Goal: Complete application form

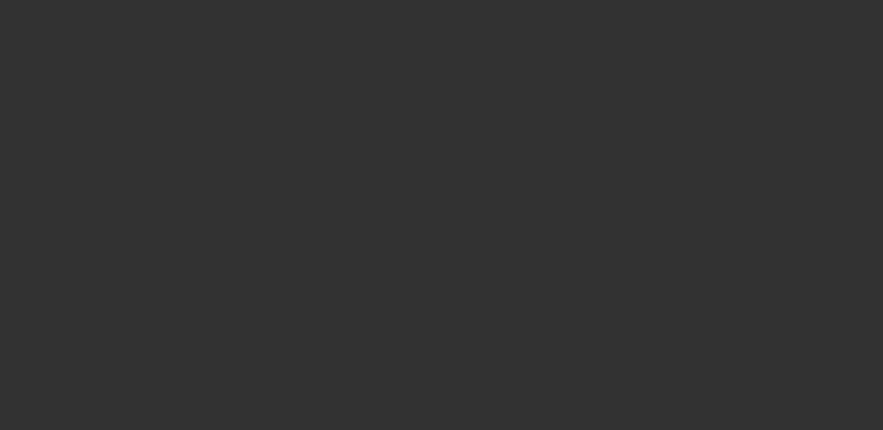
select select "4"
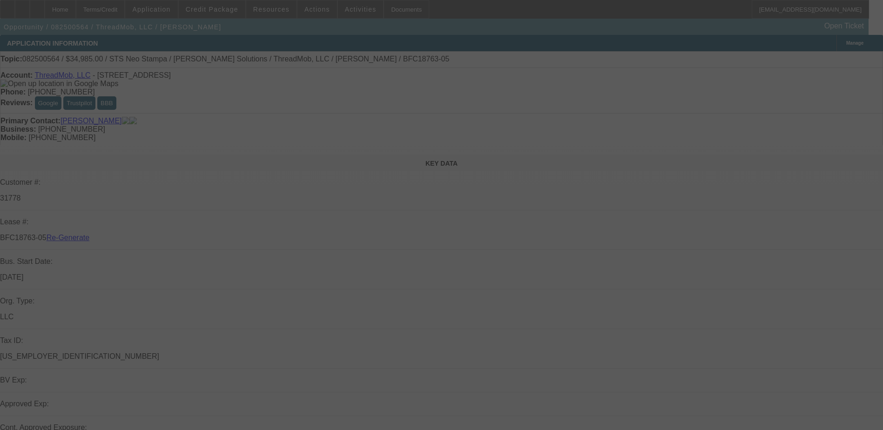
select select "0"
select select "6"
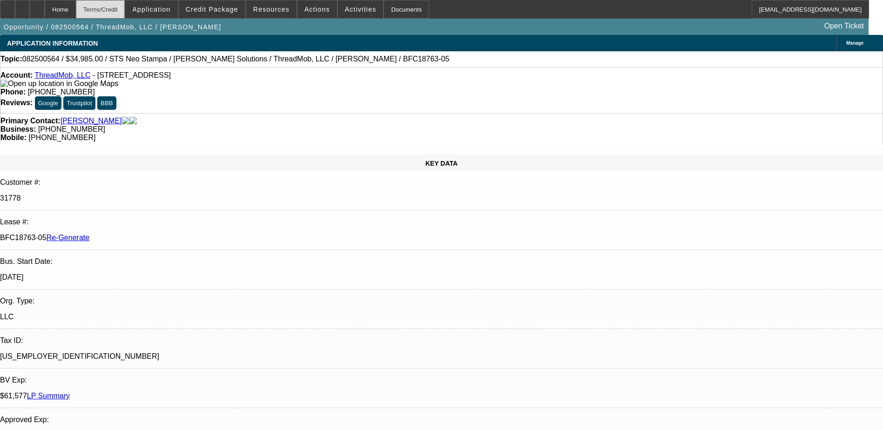
click at [124, 3] on div "Terms/Credit" at bounding box center [100, 9] width 49 height 19
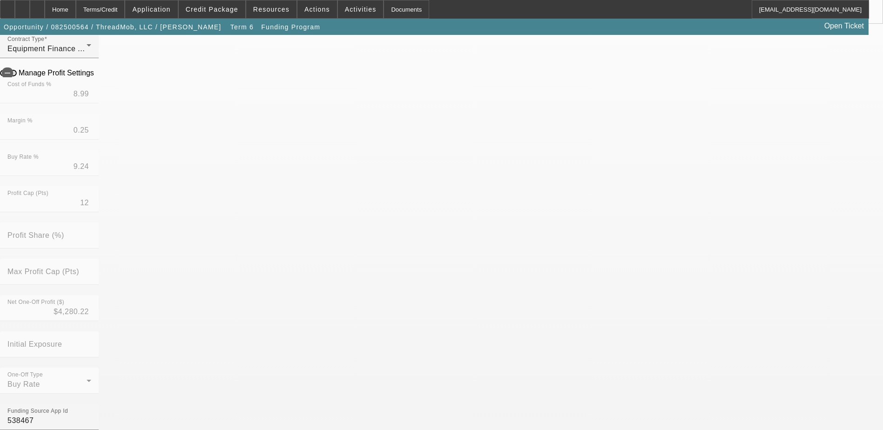
scroll to position [279, 0]
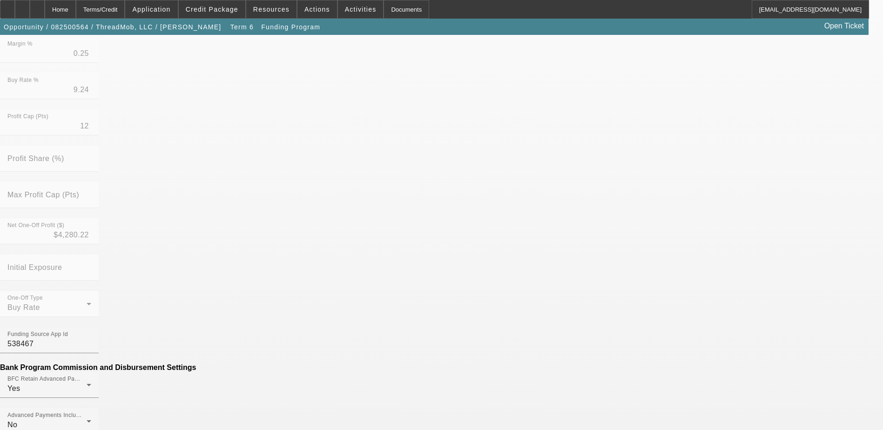
click at [353, 288] on mat-option "No" at bounding box center [374, 289] width 122 height 22
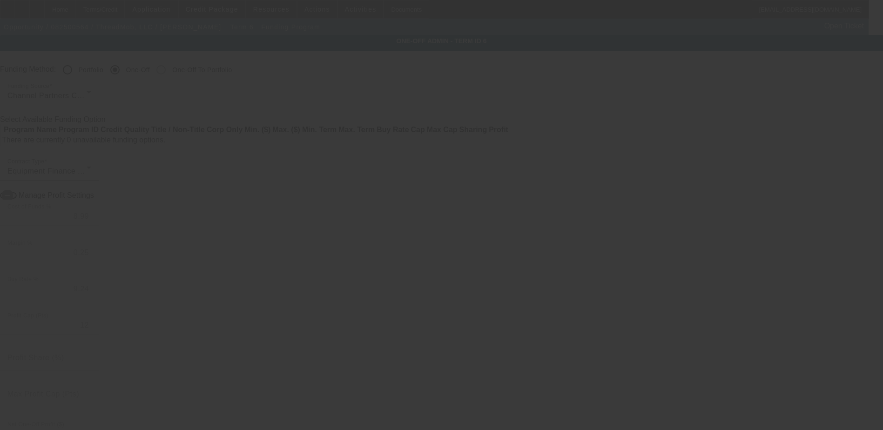
radio input "true"
type input "12"
type input "$25,000.00"
type input "$2,500.00"
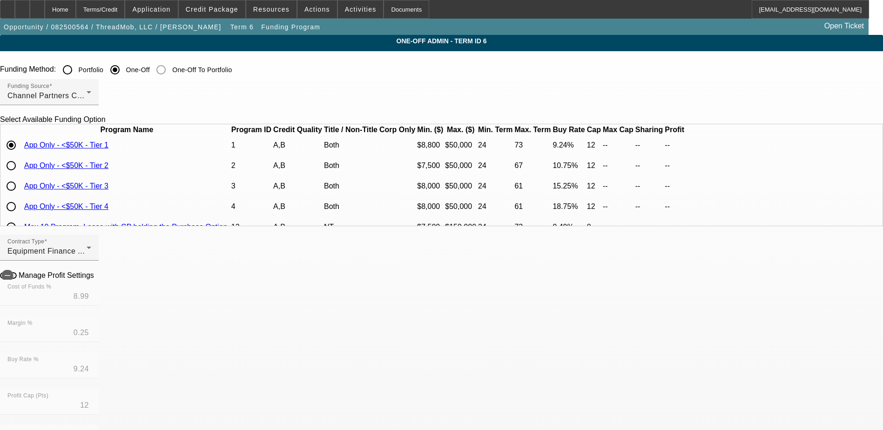
click at [383, 7] on div "Documents" at bounding box center [406, 9] width 46 height 19
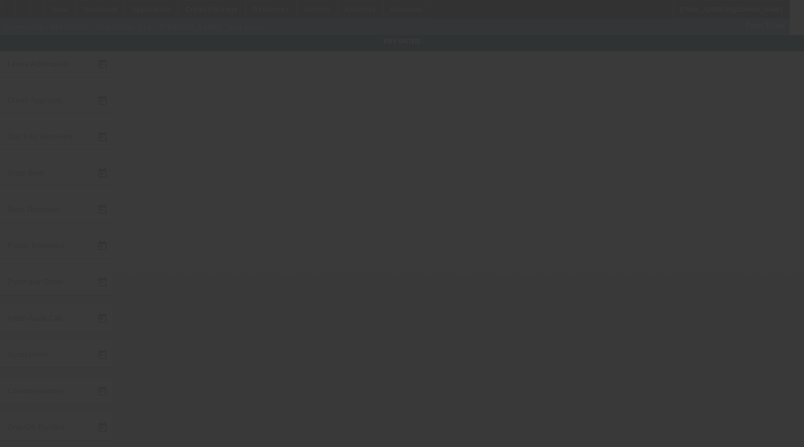
type input "8/20/2025"
type input "8/21/2025"
type input "8/22/2025"
type input "8/25/2025"
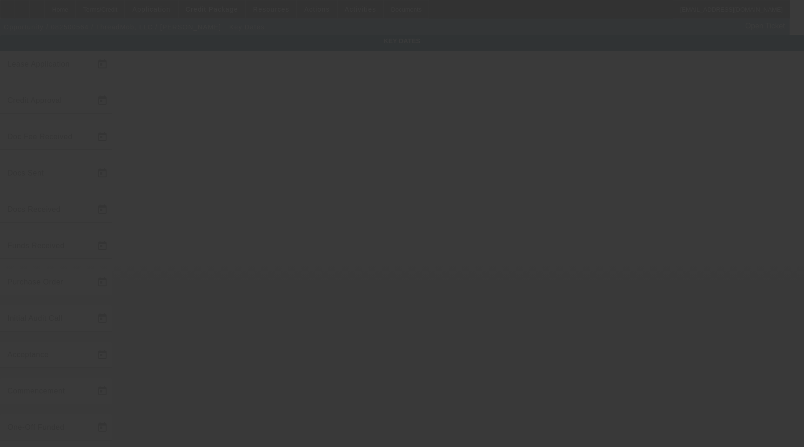
type input "[DATE]"
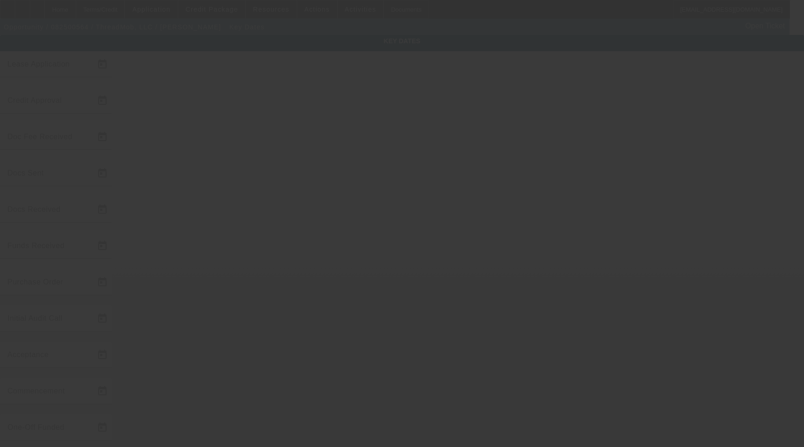
type input "[DATE]"
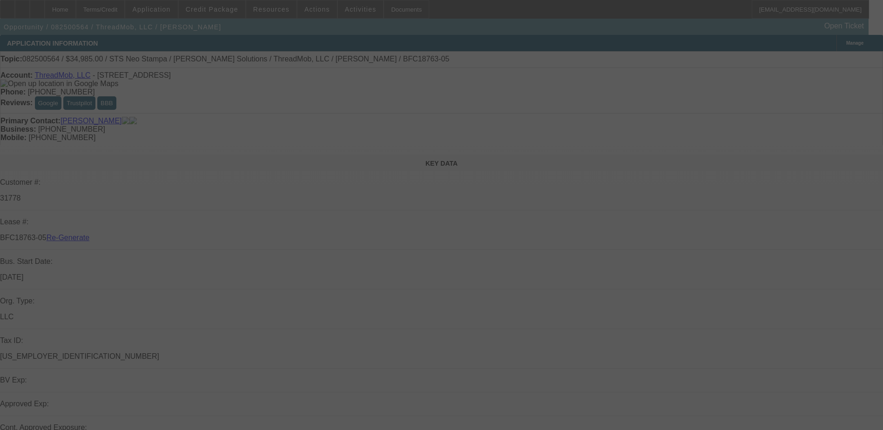
select select "4"
select select "0"
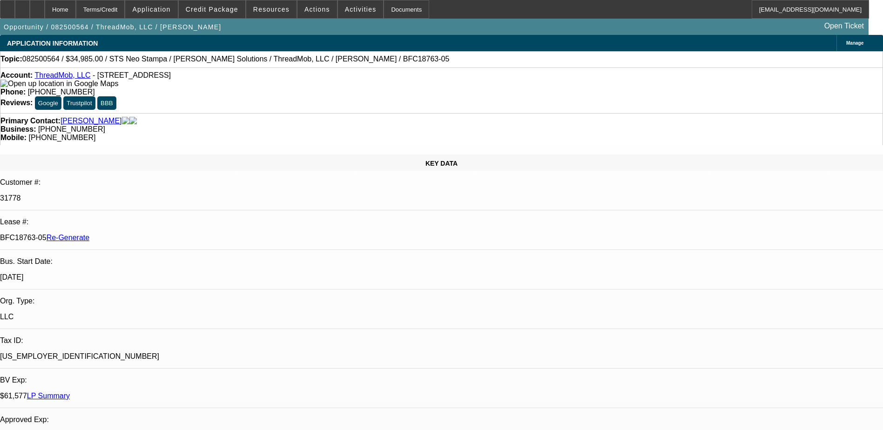
select select "1"
select select "6"
click at [114, 6] on div "Terms/Credit" at bounding box center [100, 9] width 49 height 19
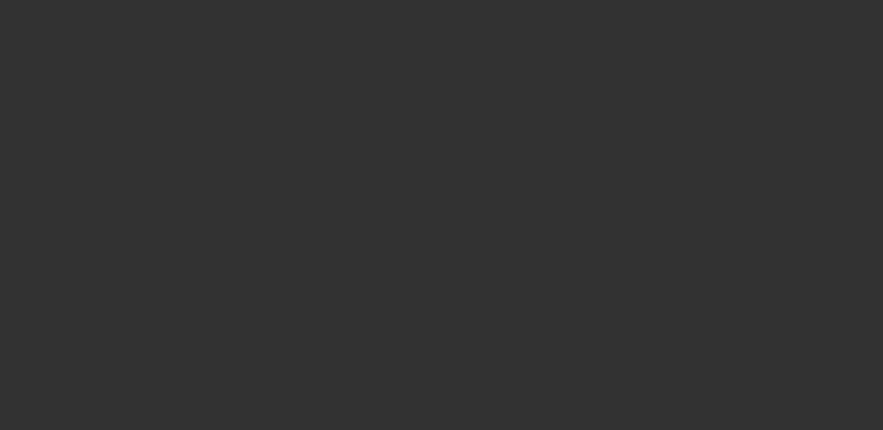
radio input "true"
type input "12"
type input "$25,000.00"
type input "$2,500.00"
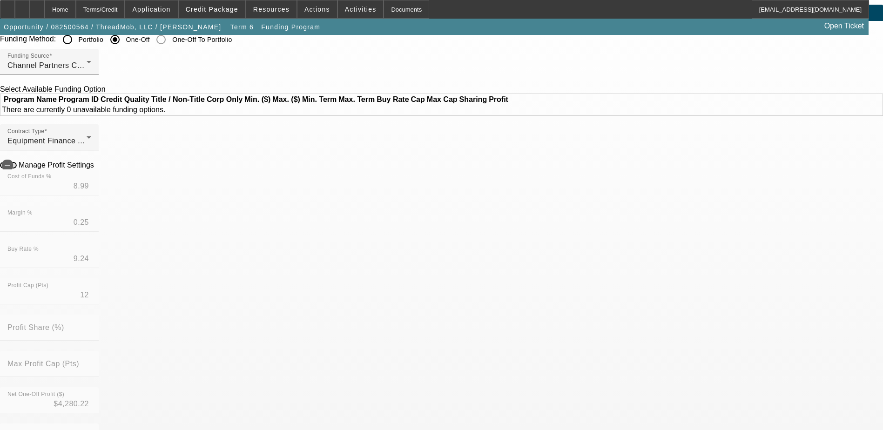
scroll to position [47, 0]
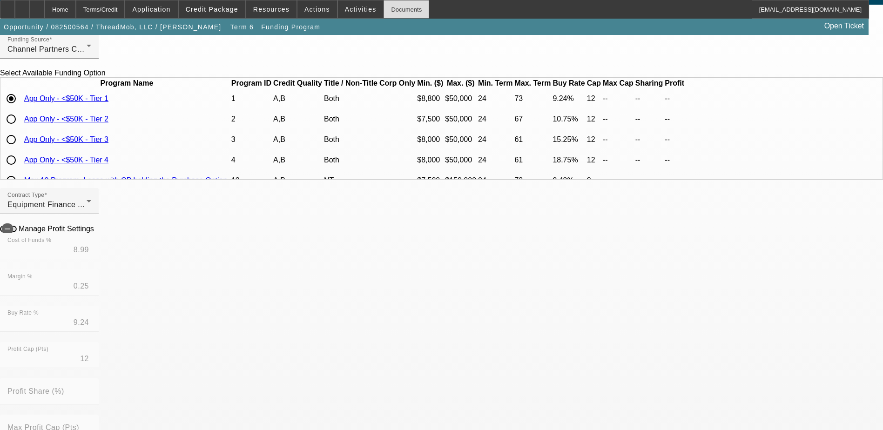
click at [384, 9] on div "Documents" at bounding box center [406, 9] width 46 height 19
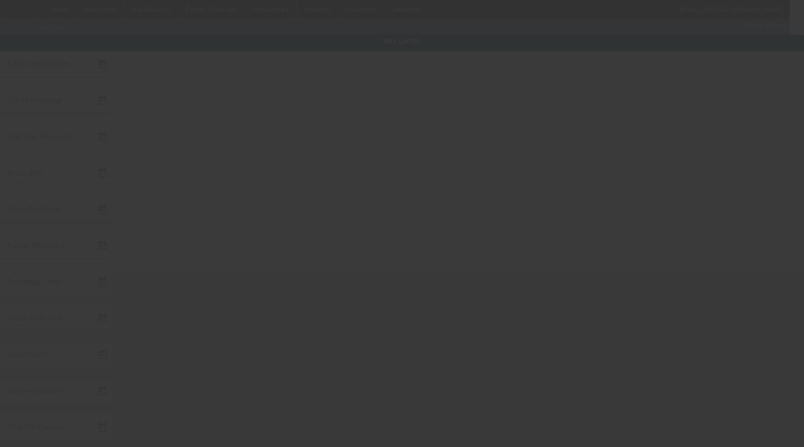
type input "[DATE]"
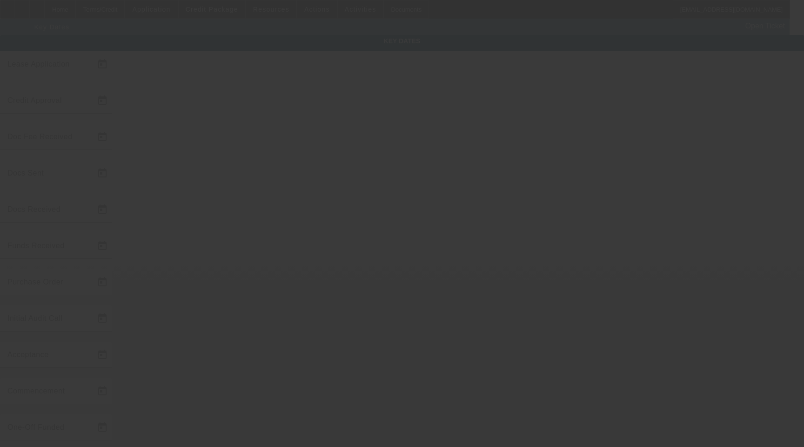
type input "[DATE]"
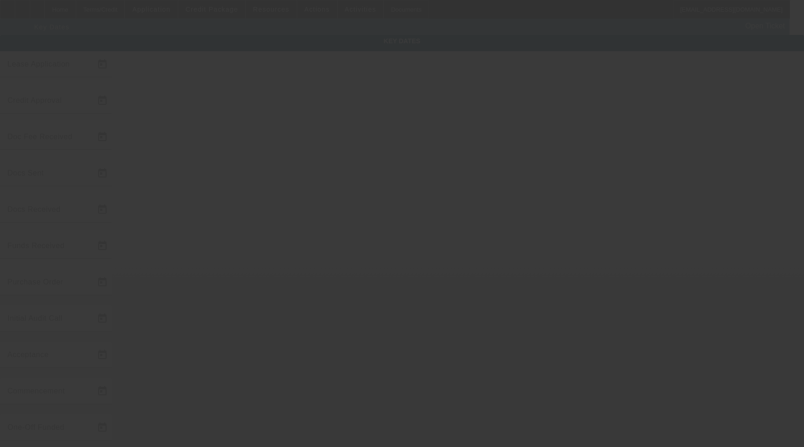
type input "[DATE]"
